Goal: Information Seeking & Learning: Understand process/instructions

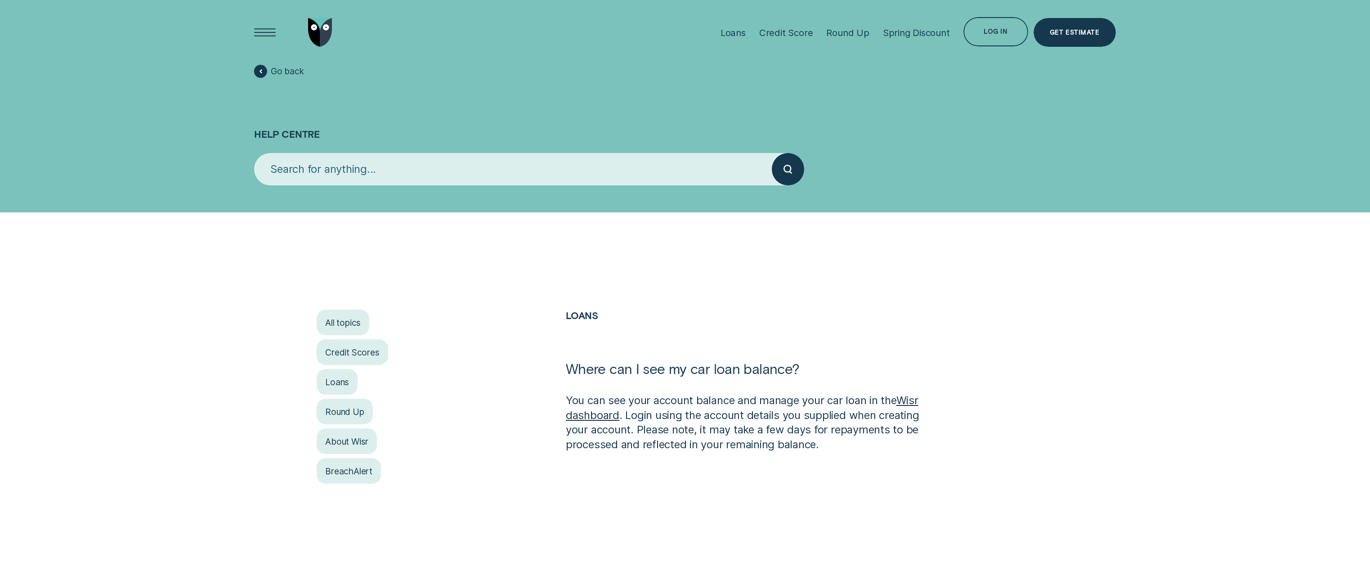
click at [918, 400] on link "Wisr dashboard" at bounding box center [742, 406] width 353 height 27
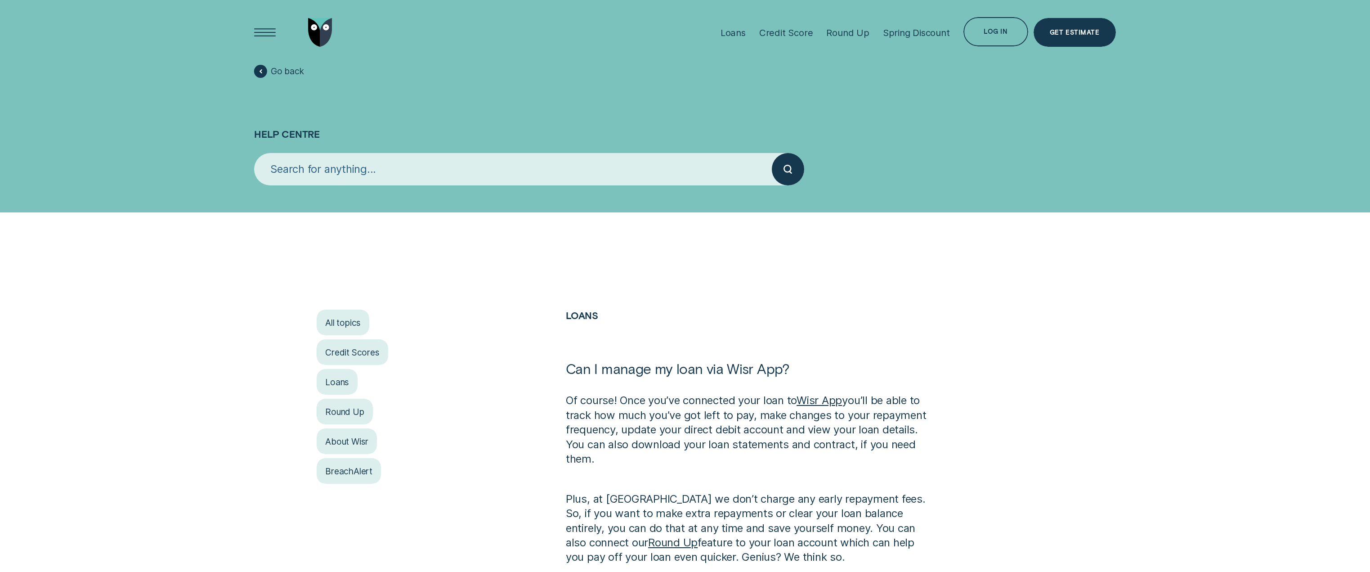
click at [820, 397] on link "Wisr App" at bounding box center [818, 399] width 45 height 13
